Goal: Transaction & Acquisition: Purchase product/service

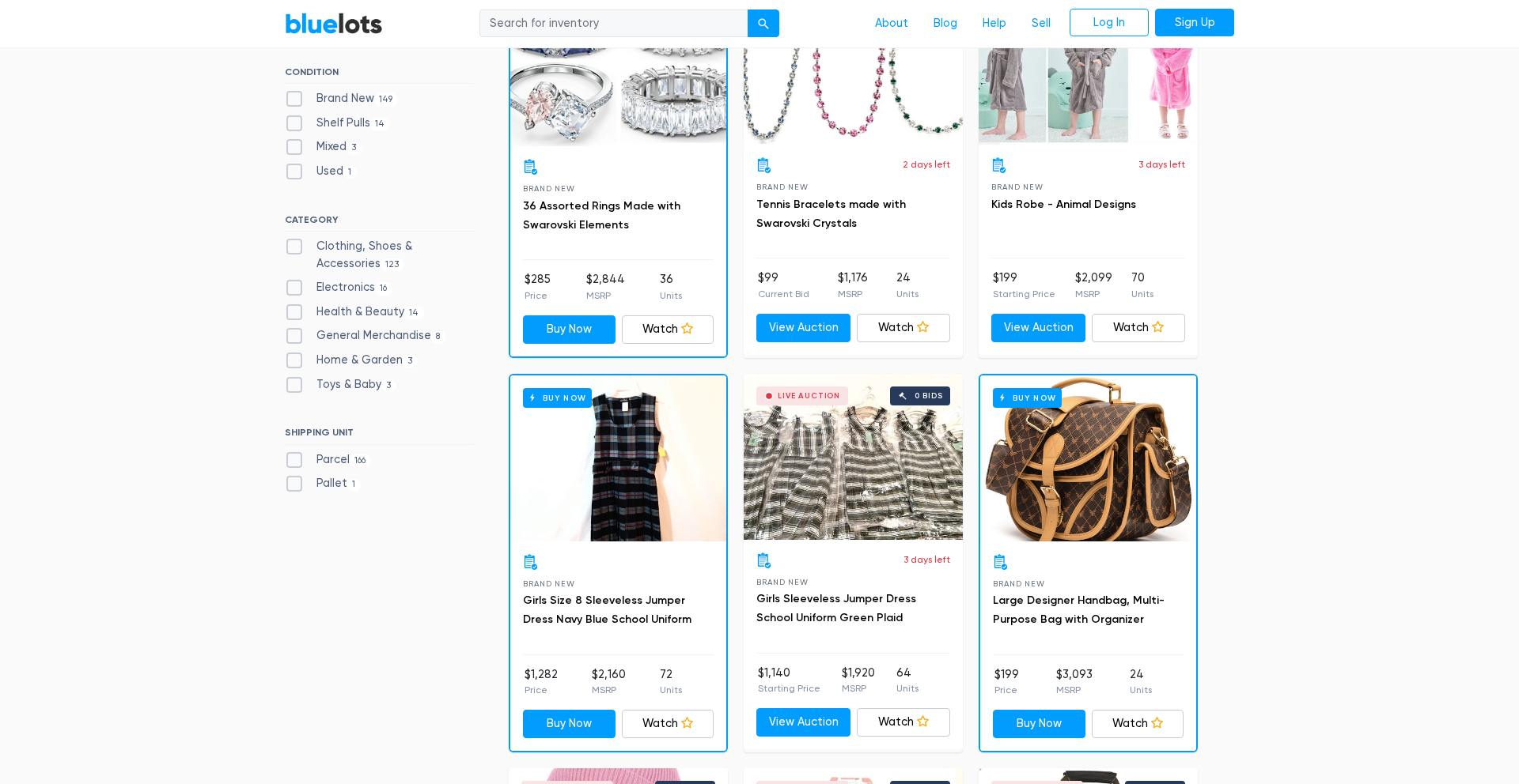
scroll to position [549, 0]
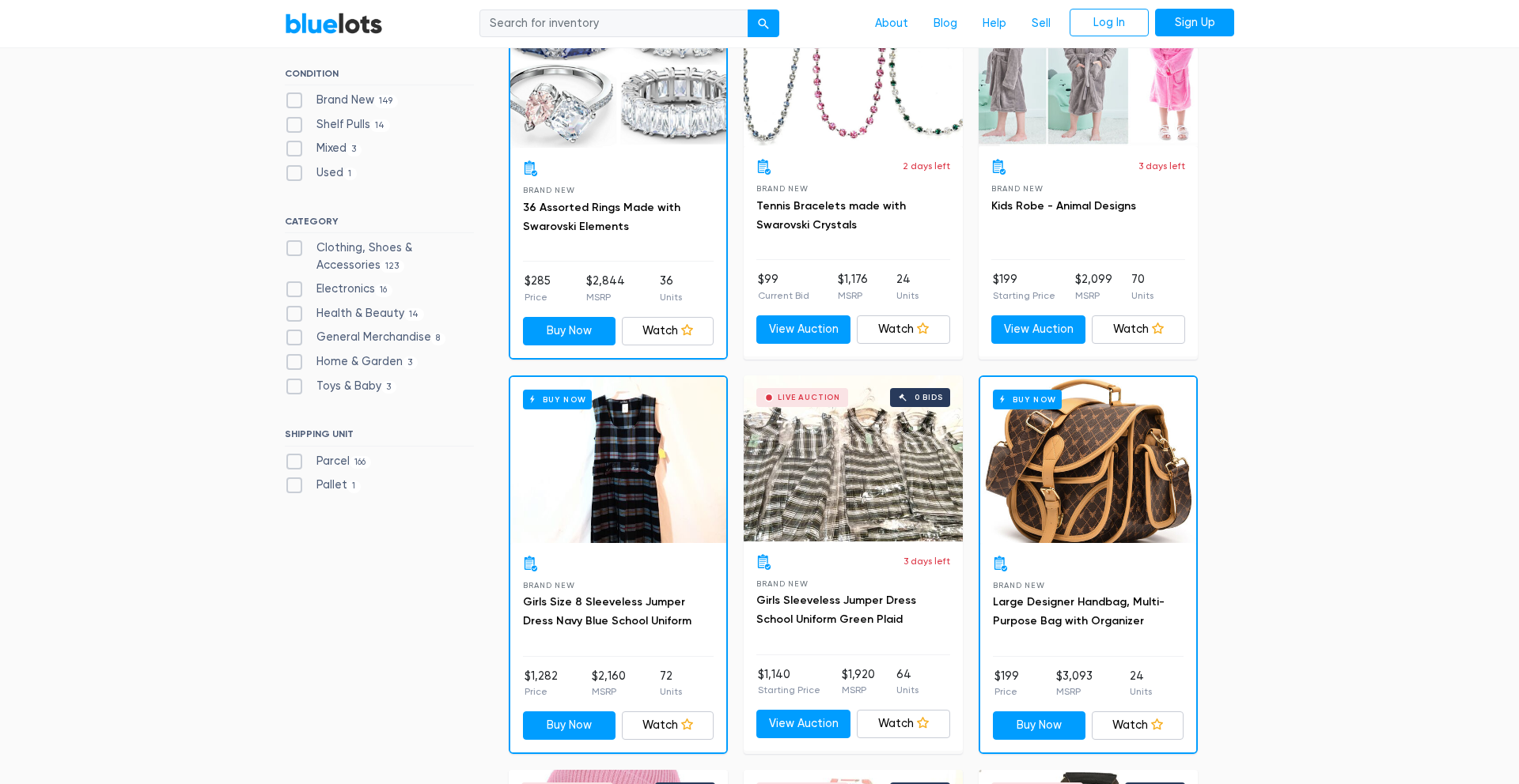
click at [291, 283] on label "Electronics 16" at bounding box center [339, 290] width 108 height 17
click at [291, 283] on input "Electronics 16" at bounding box center [290, 286] width 10 height 10
checkbox input "true"
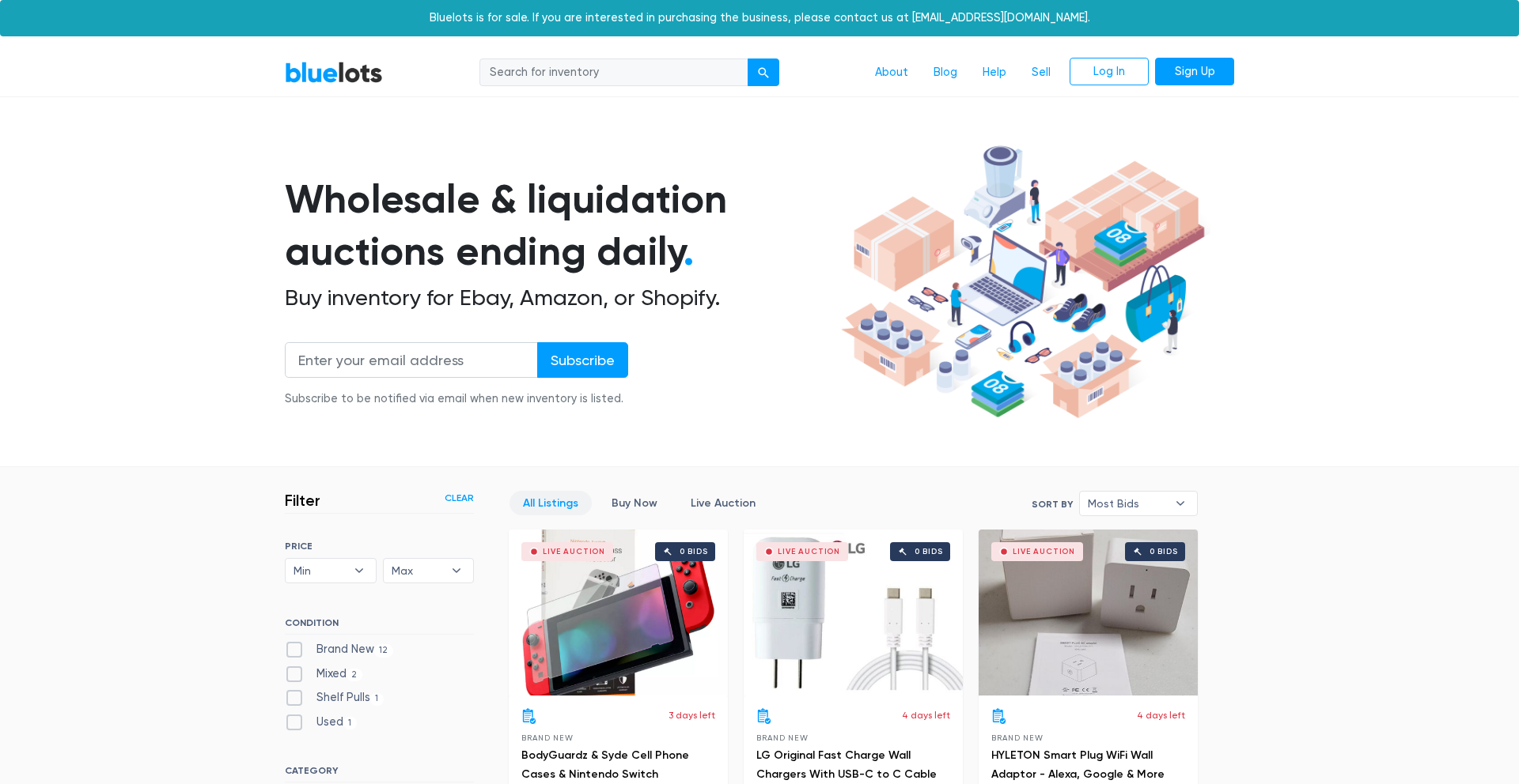
scroll to position [425, 0]
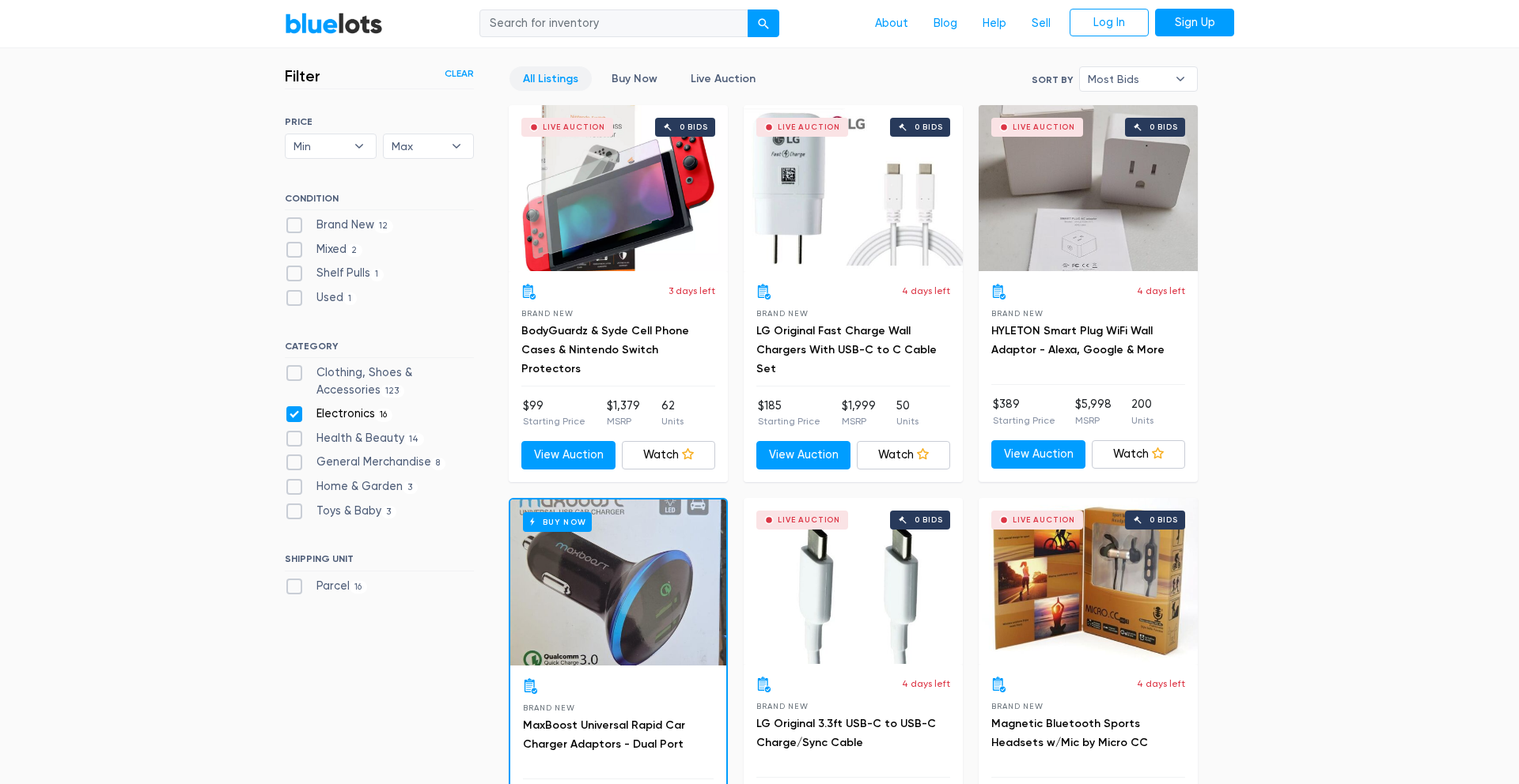
click at [291, 430] on label "Health & Beauty 14" at bounding box center [354, 439] width 139 height 17
click at [291, 430] on Beauty"] "Health & Beauty 14" at bounding box center [290, 435] width 10 height 10
checkbox Beauty"] "true"
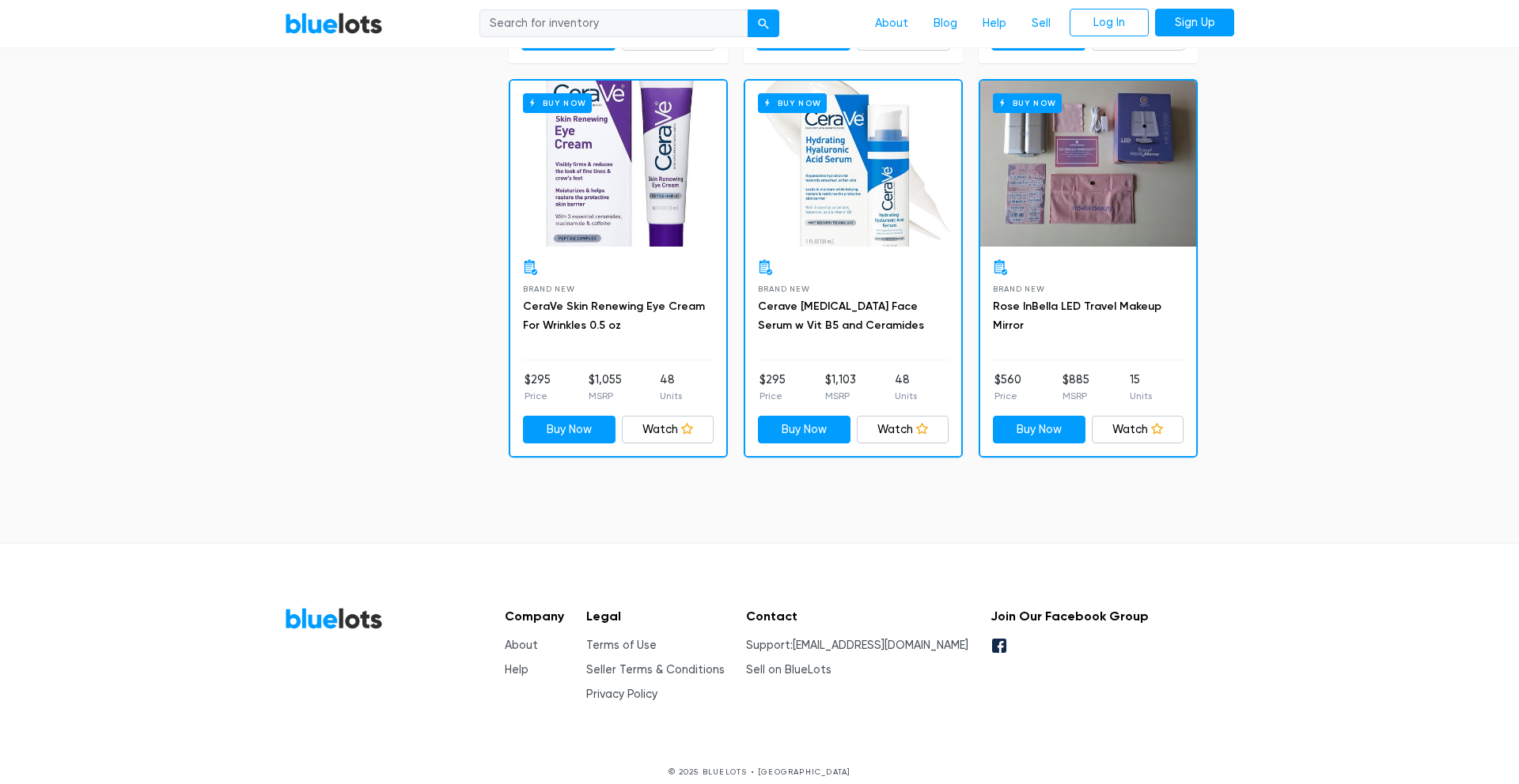
scroll to position [4767, 0]
